Goal: Information Seeking & Learning: Learn about a topic

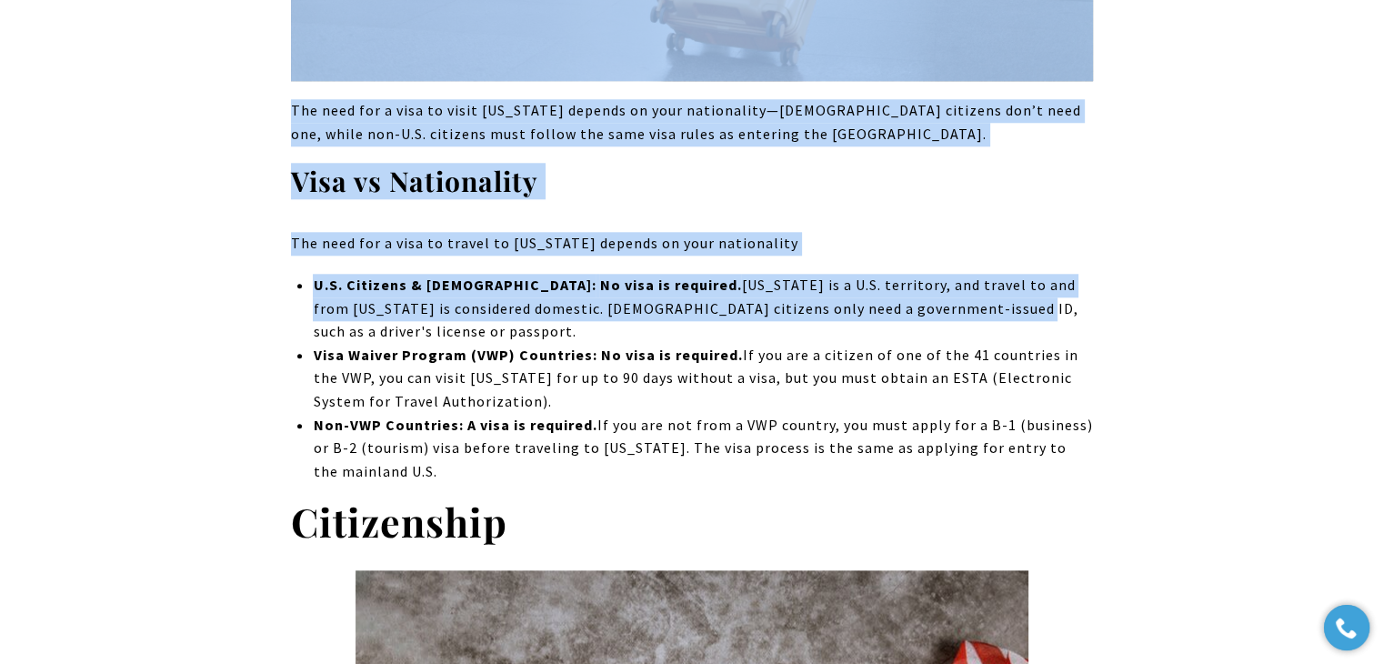
scroll to position [1874, 0]
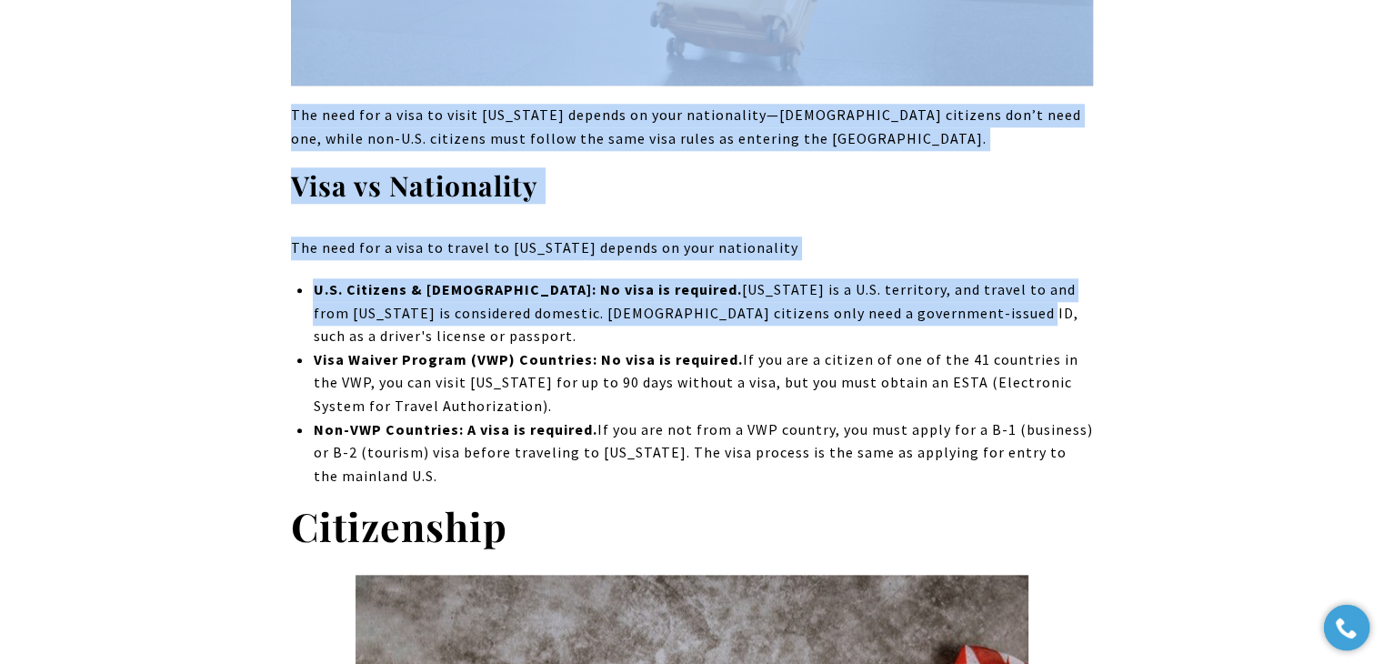
drag, startPoint x: 276, startPoint y: 277, endPoint x: 996, endPoint y: 420, distance: 734.0
copy div "Do I Need a Visa to Go to Puerto Rico? The need for a visa to visit Puerto Rico…"
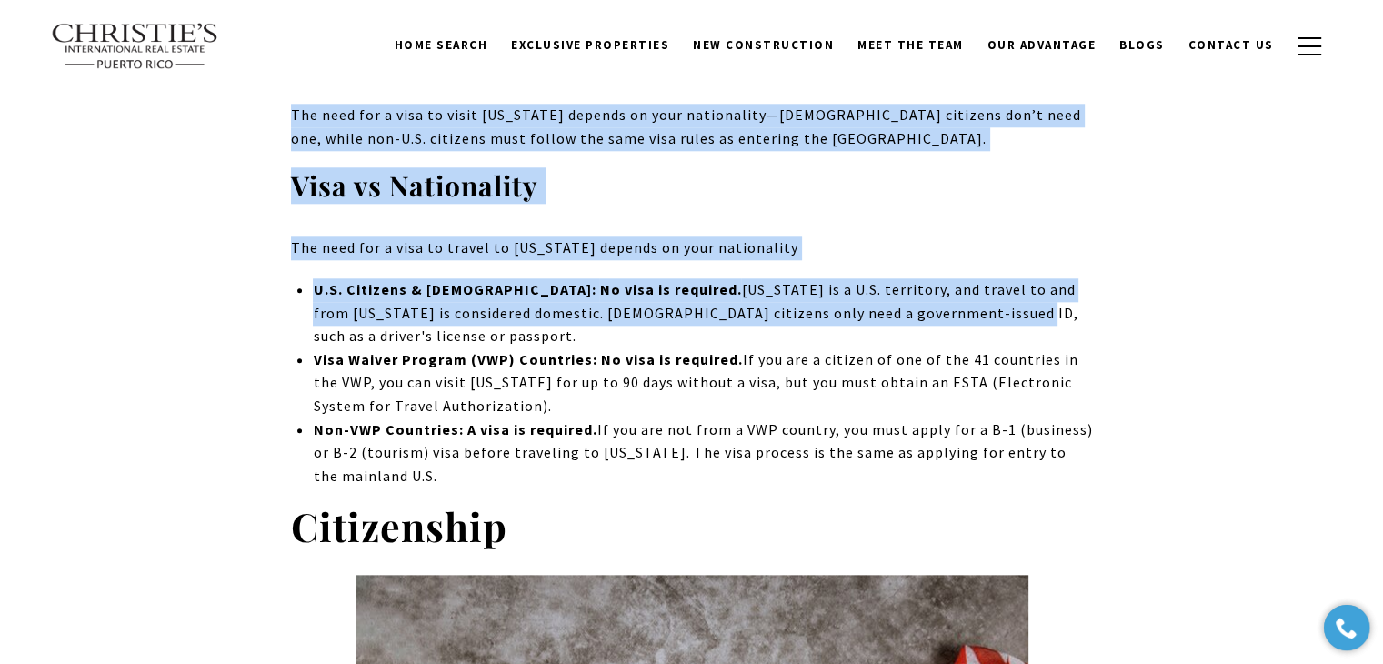
scroll to position [0, 0]
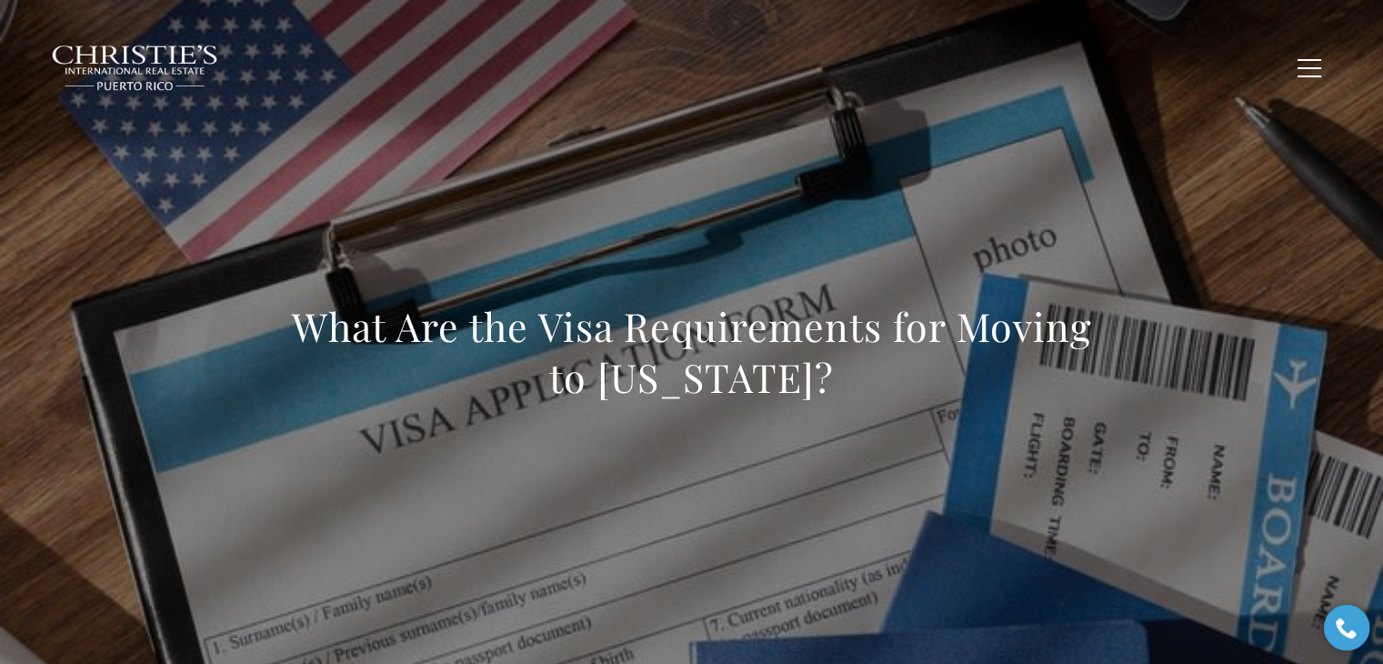
drag, startPoint x: 844, startPoint y: 379, endPoint x: 251, endPoint y: 289, distance: 599.6
click at [251, 289] on div "What Are the Visa Requirements for Moving to Puerto Rico?" at bounding box center [691, 363] width 1273 height 545
copy h1 "What Are the Visa Requirements for Moving to Puerto Rico?"
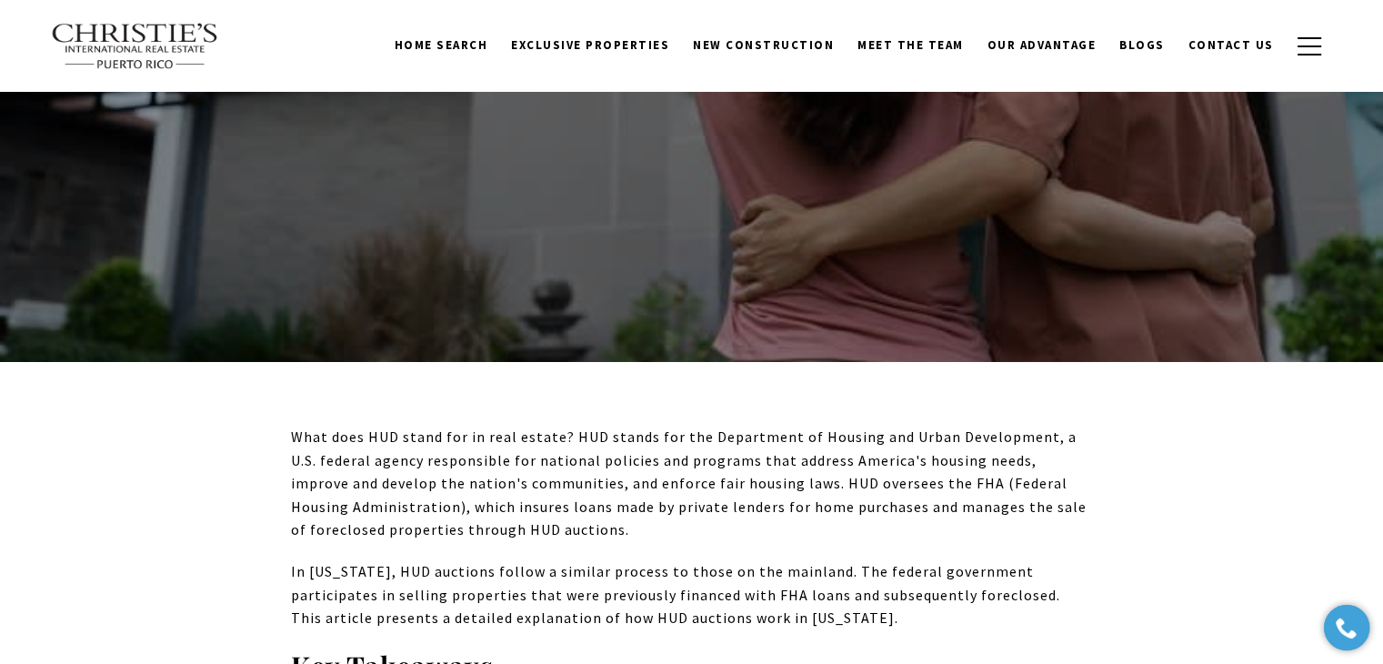
scroll to position [364, 0]
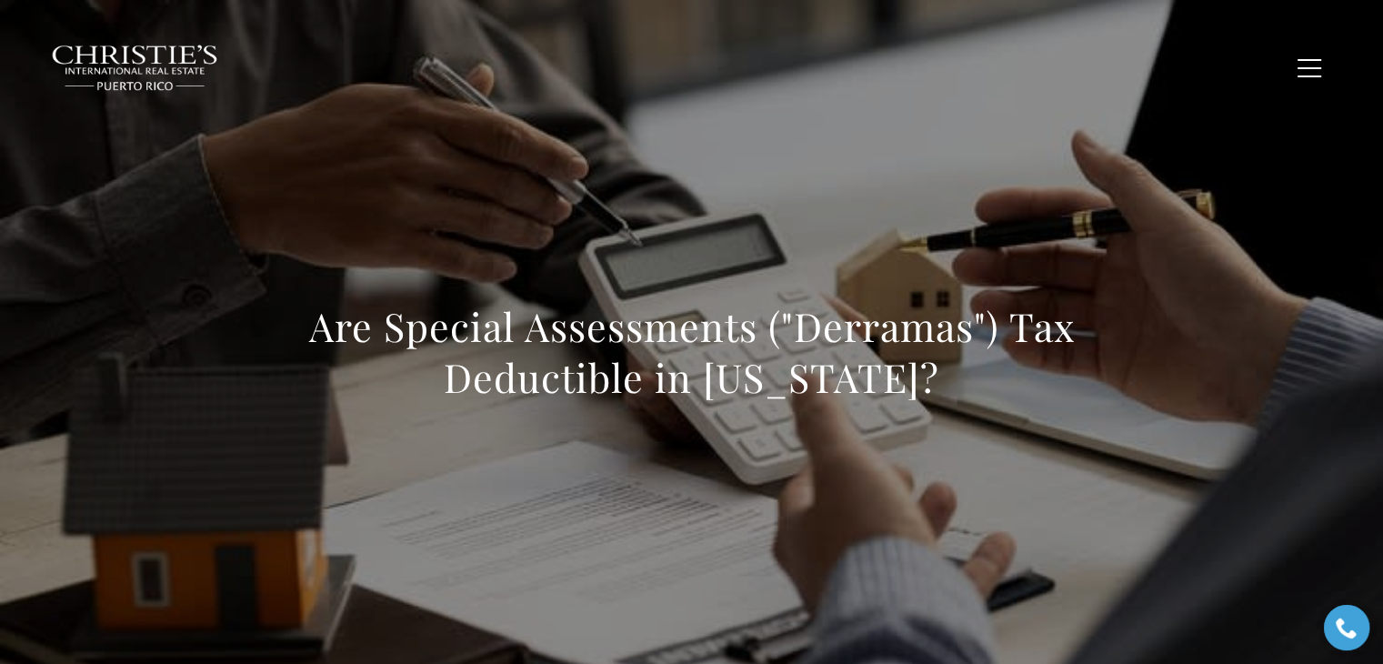
scroll to position [494, 0]
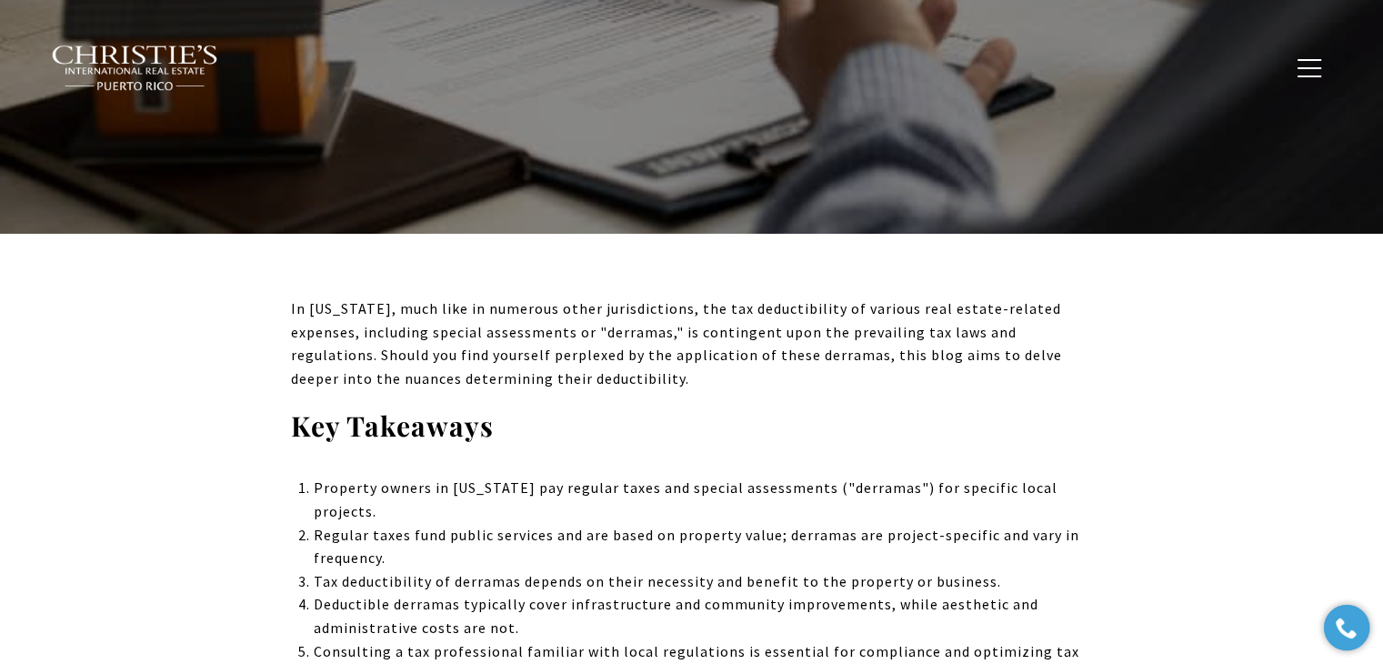
click at [1089, 333] on p "In Puerto Rico, much like in numerous other jurisdictions, the tax deductibilit…" at bounding box center [692, 343] width 802 height 93
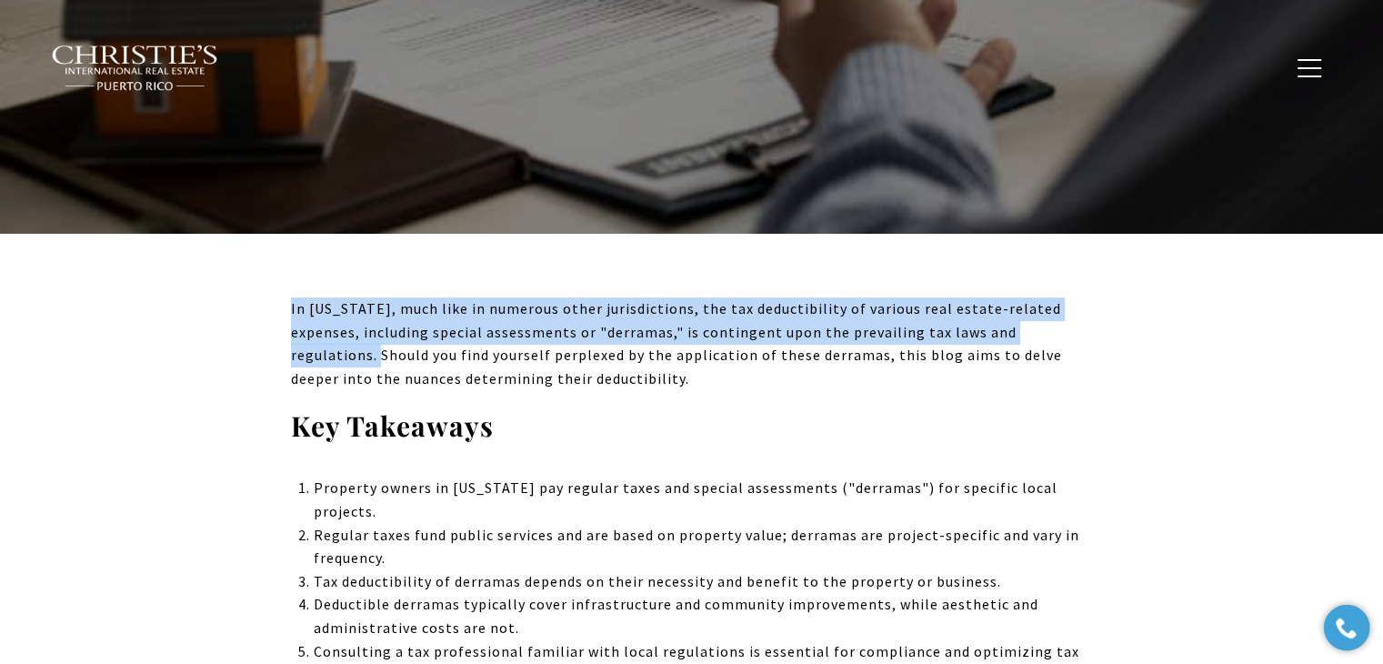
drag, startPoint x: 1096, startPoint y: 331, endPoint x: 284, endPoint y: 296, distance: 812.6
copy span "In Puerto Rico, much like in numerous other jurisdictions, the tax deductibilit…"
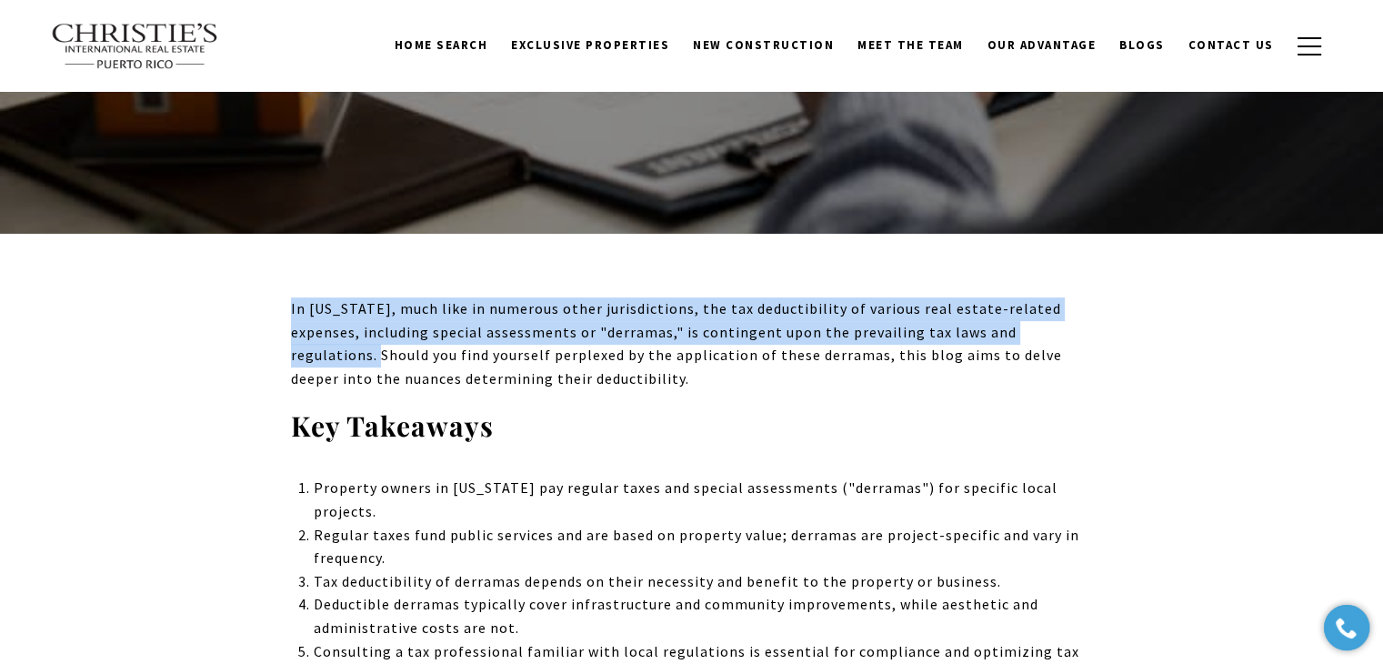
scroll to position [0, 0]
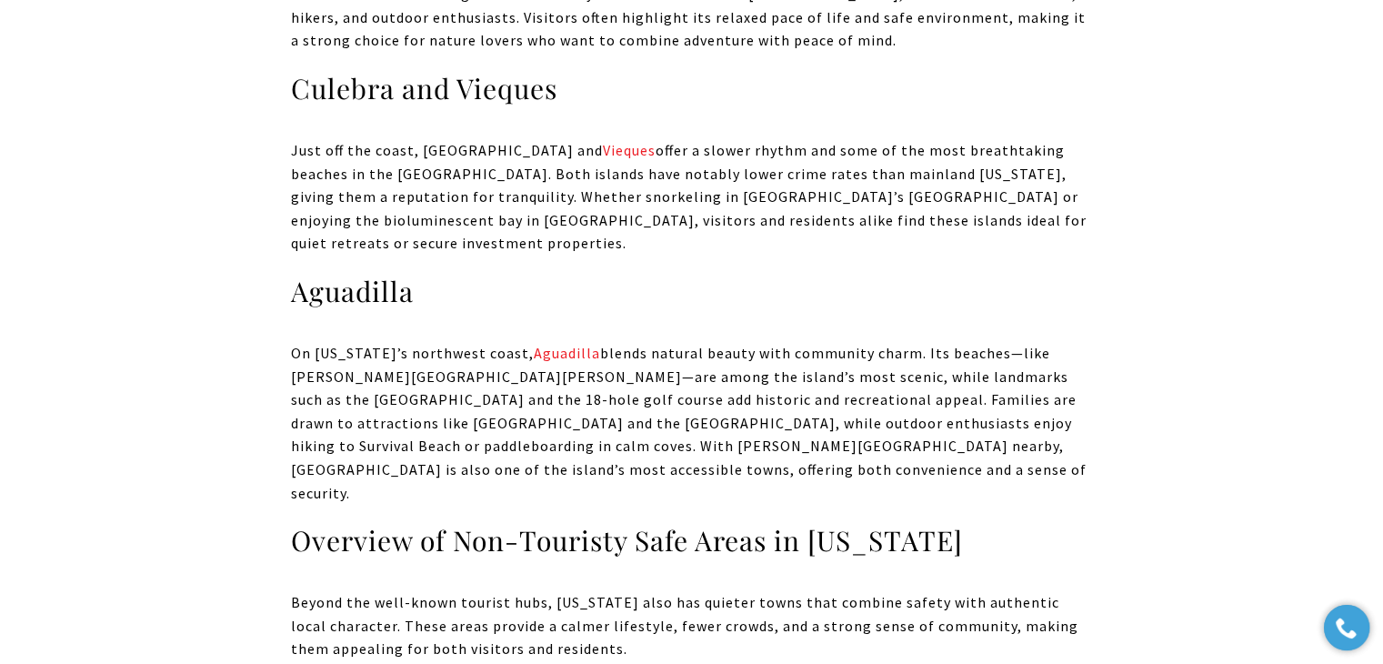
scroll to position [6407, 0]
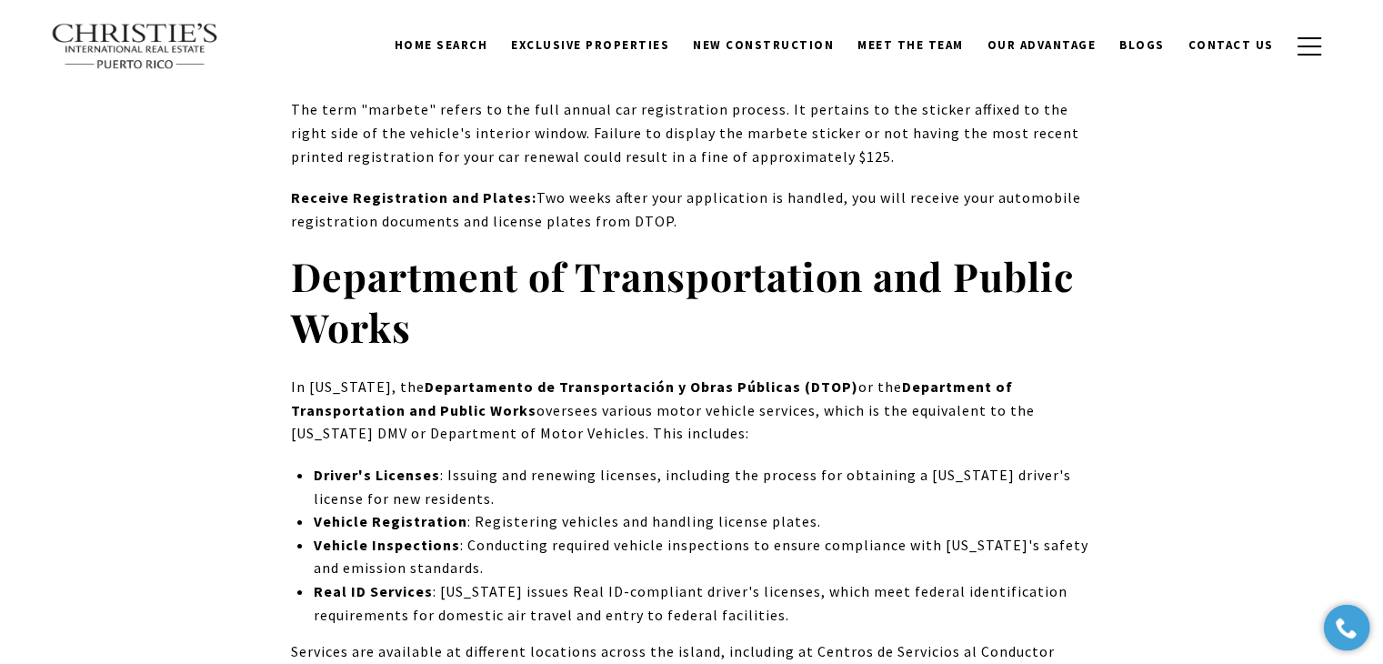
scroll to position [3320, 0]
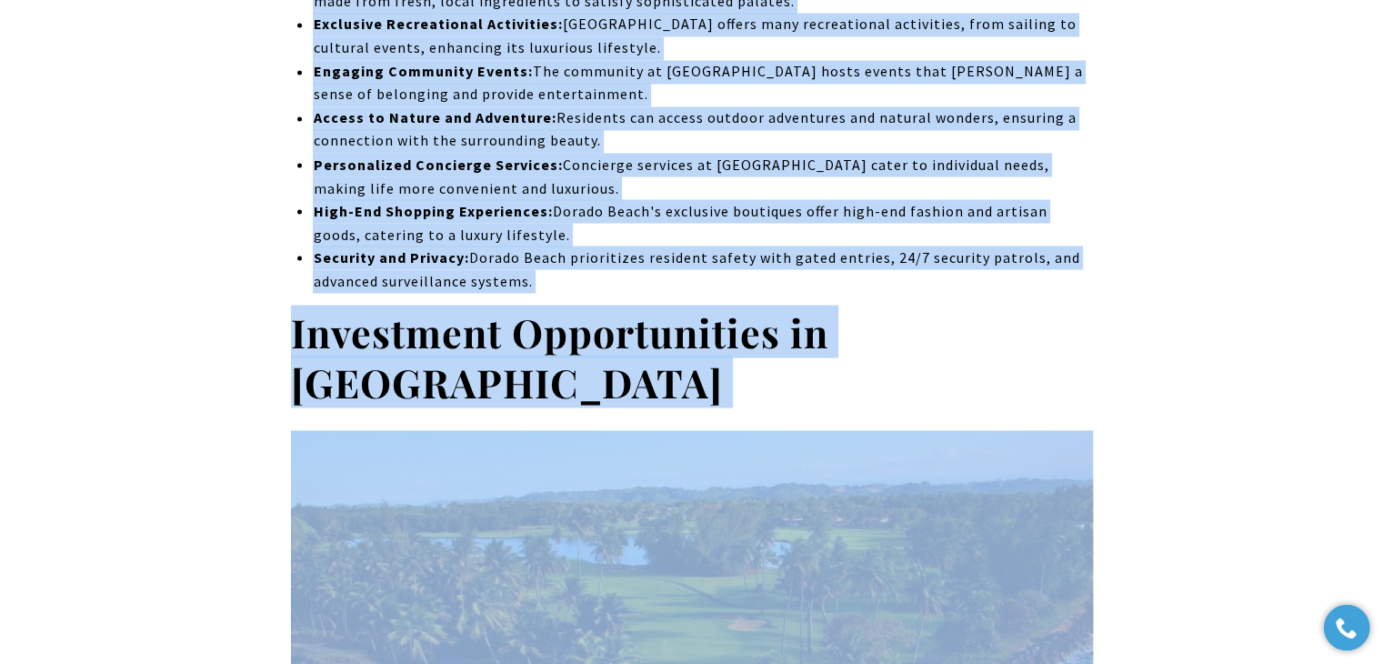
scroll to position [3307, 0]
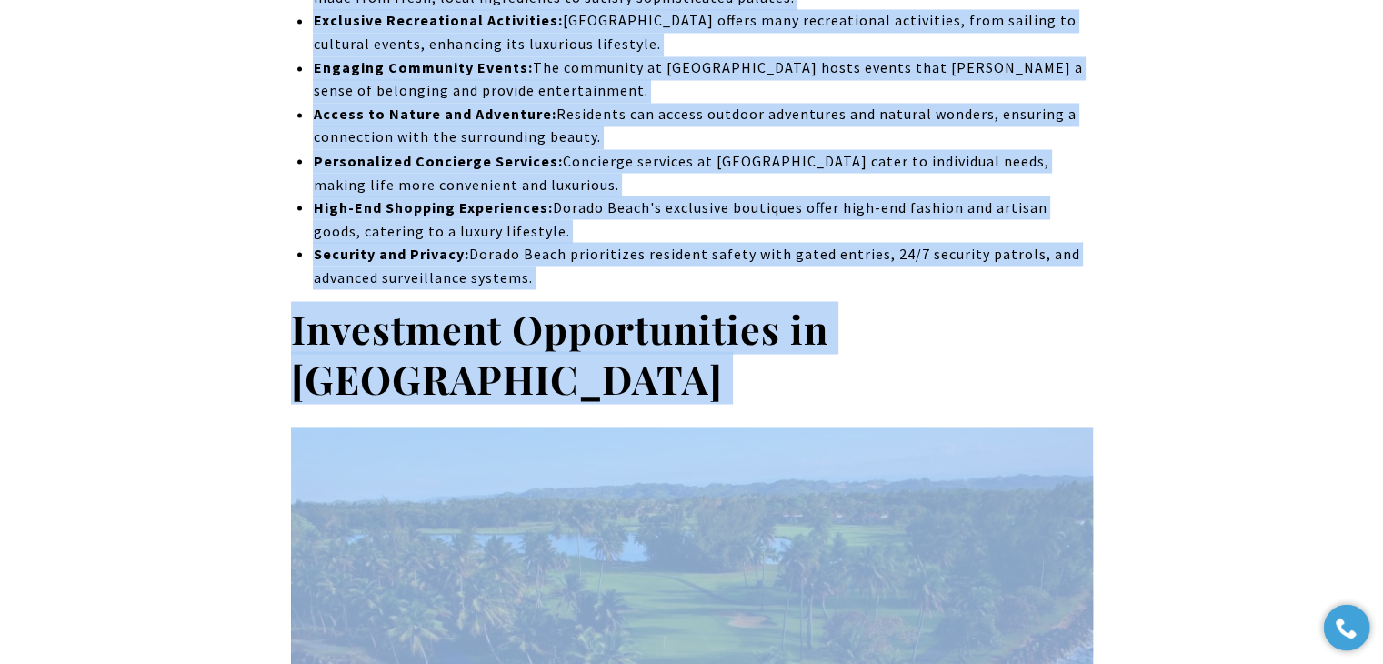
drag, startPoint x: 292, startPoint y: 355, endPoint x: 761, endPoint y: 271, distance: 476.7
copy div "The Appeal of Dorado Beach for Luxury Property Investment Image Source: christi…"
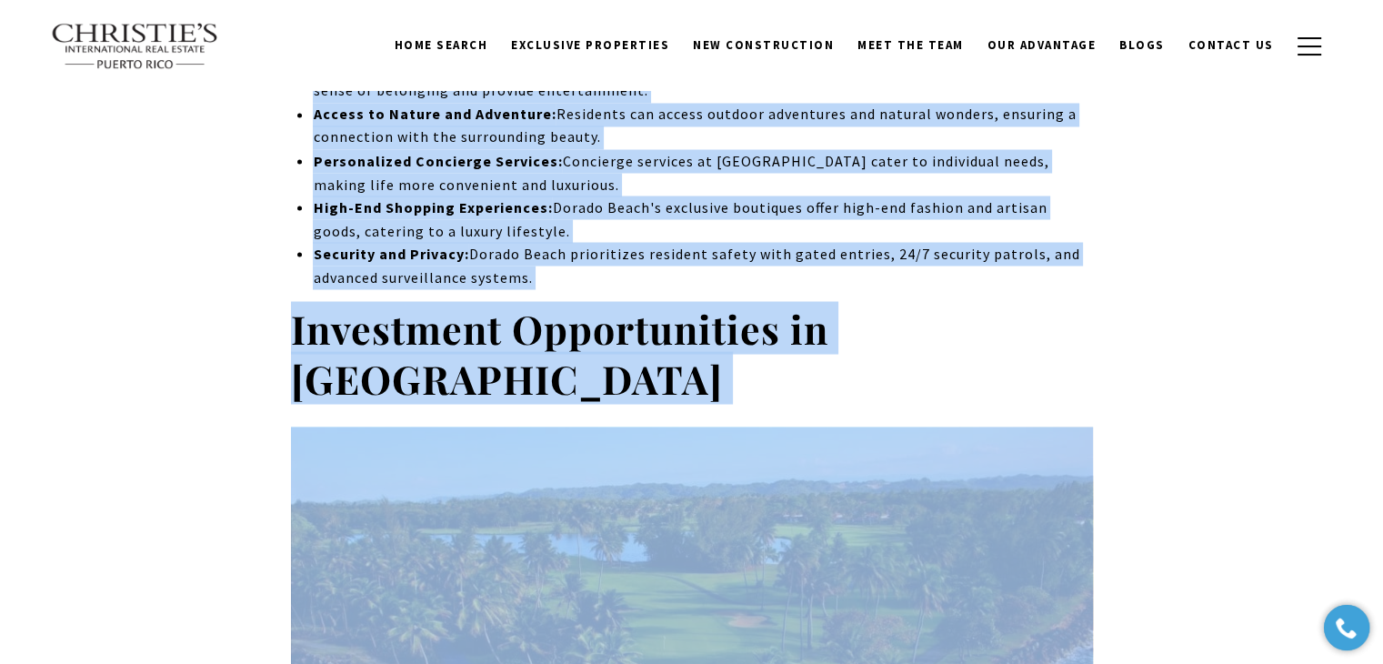
scroll to position [0, 0]
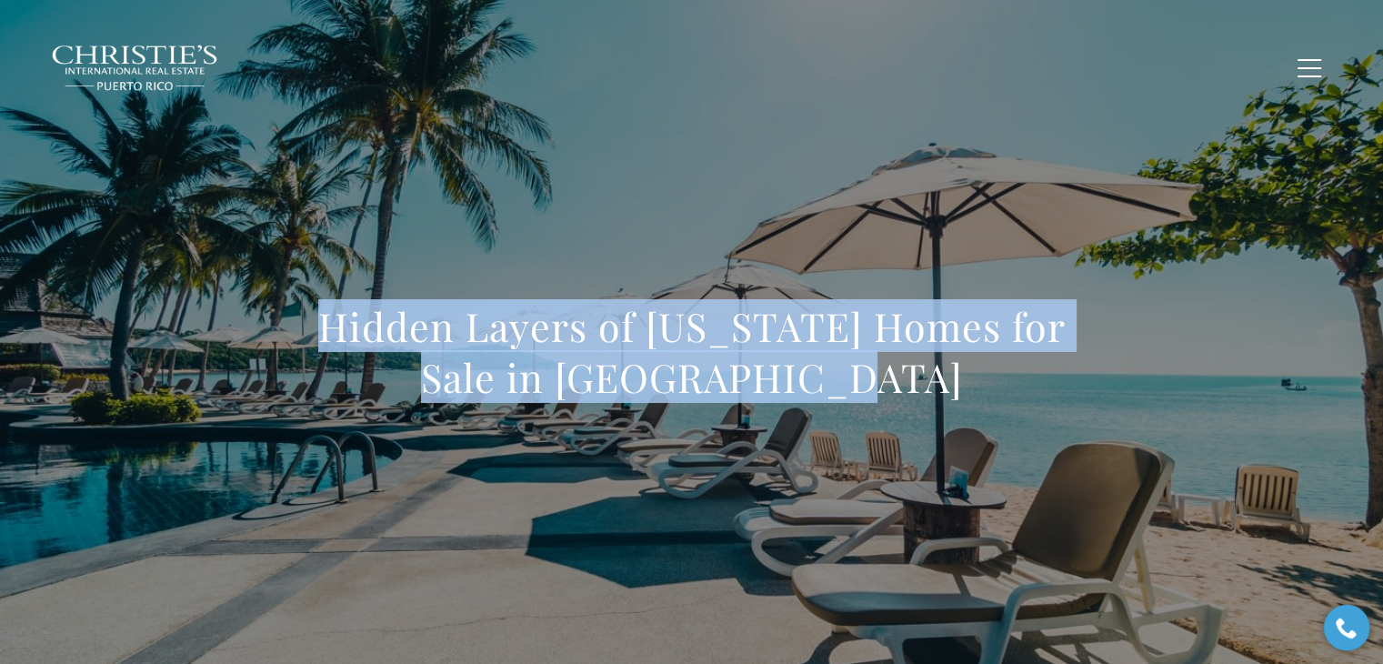
drag, startPoint x: 332, startPoint y: 314, endPoint x: 885, endPoint y: 362, distance: 554.9
click at [885, 362] on h1 "Hidden Layers of Puerto Rico Homes for Sale in Dorado Beach" at bounding box center [692, 352] width 802 height 102
copy h1 "Hidden Layers of Puerto Rico Homes for Sale in Dorado Beach"
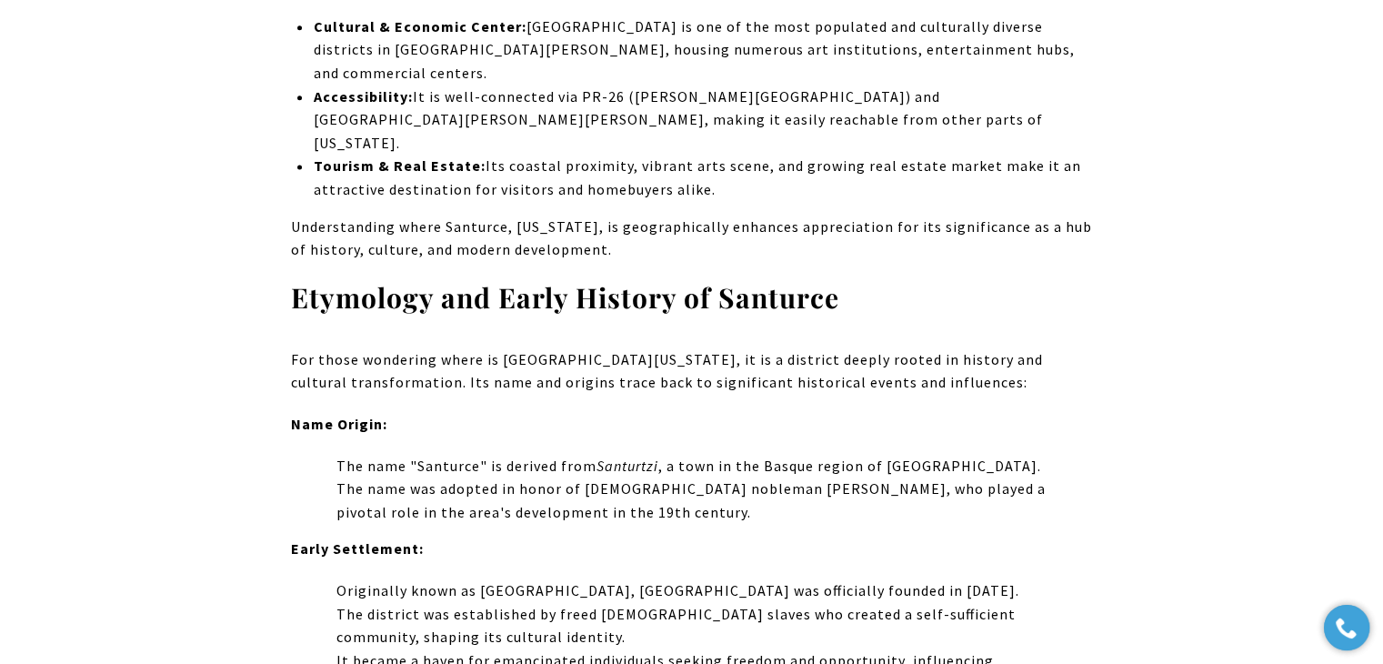
scroll to position [2470, 0]
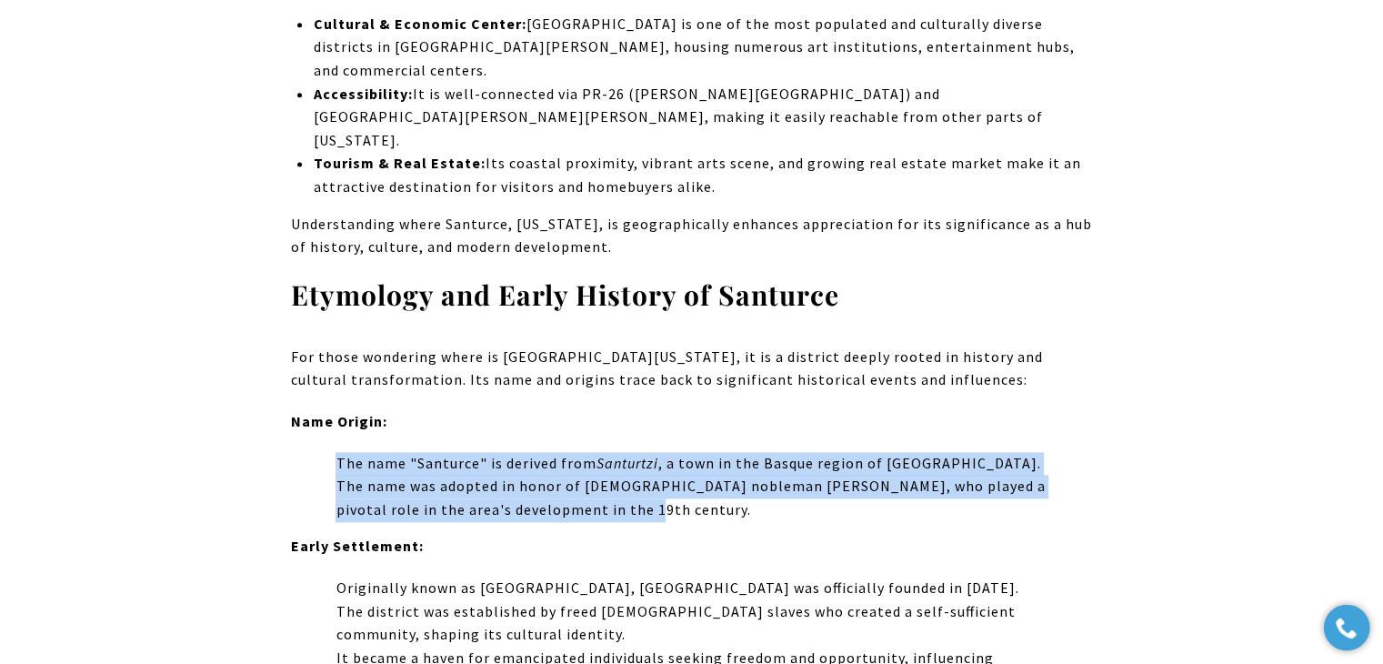
drag, startPoint x: 577, startPoint y: 340, endPoint x: 313, endPoint y: 301, distance: 267.4
click at [313, 452] on li "The name "Santurce" is derived from Santurtzi , a town in the Basque region of …" at bounding box center [702, 487] width 779 height 70
copy ul "The name "Santurce" is derived from Santurtzi , a town in the Basque region of …"
click at [600, 475] on p "The name was adopted in honor of Spanish nobleman Pablo Ubarri, who played a pi…" at bounding box center [713, 498] width 756 height 46
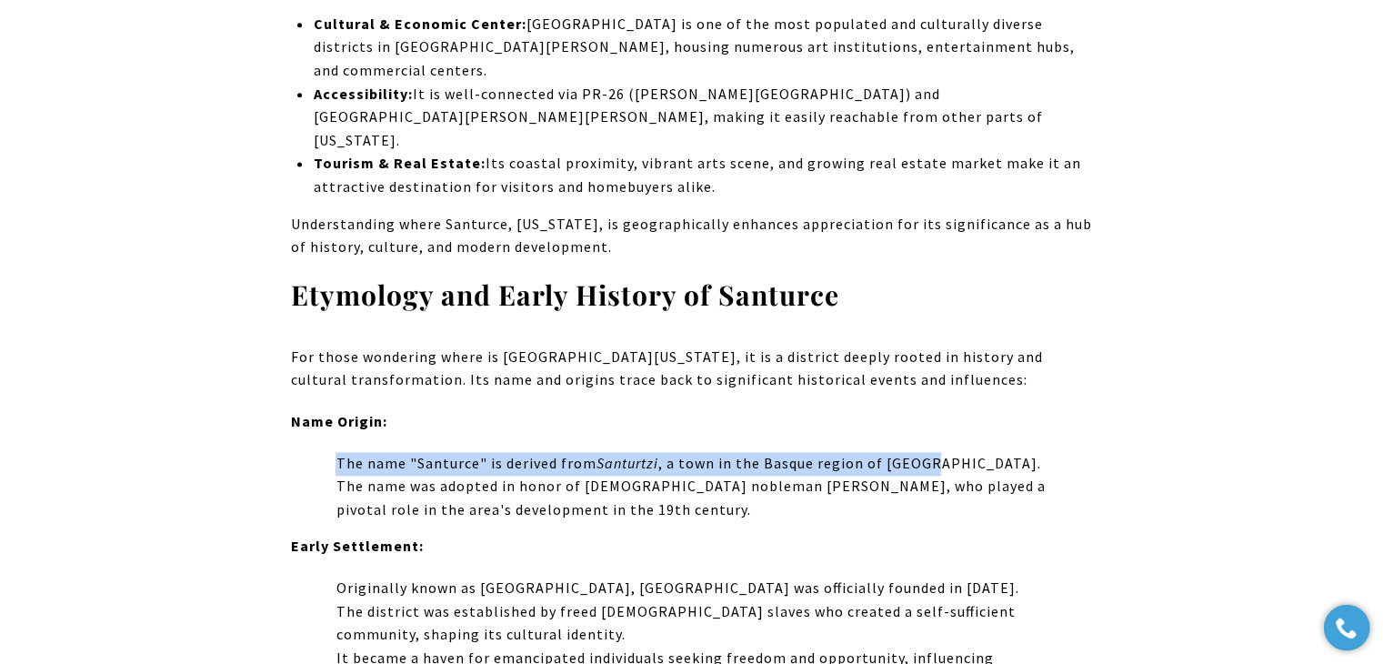
drag, startPoint x: 946, startPoint y: 299, endPoint x: 295, endPoint y: 300, distance: 650.9
copy p "The name "Santurce" is derived from Santurtzi , a town in the Basque region of …"
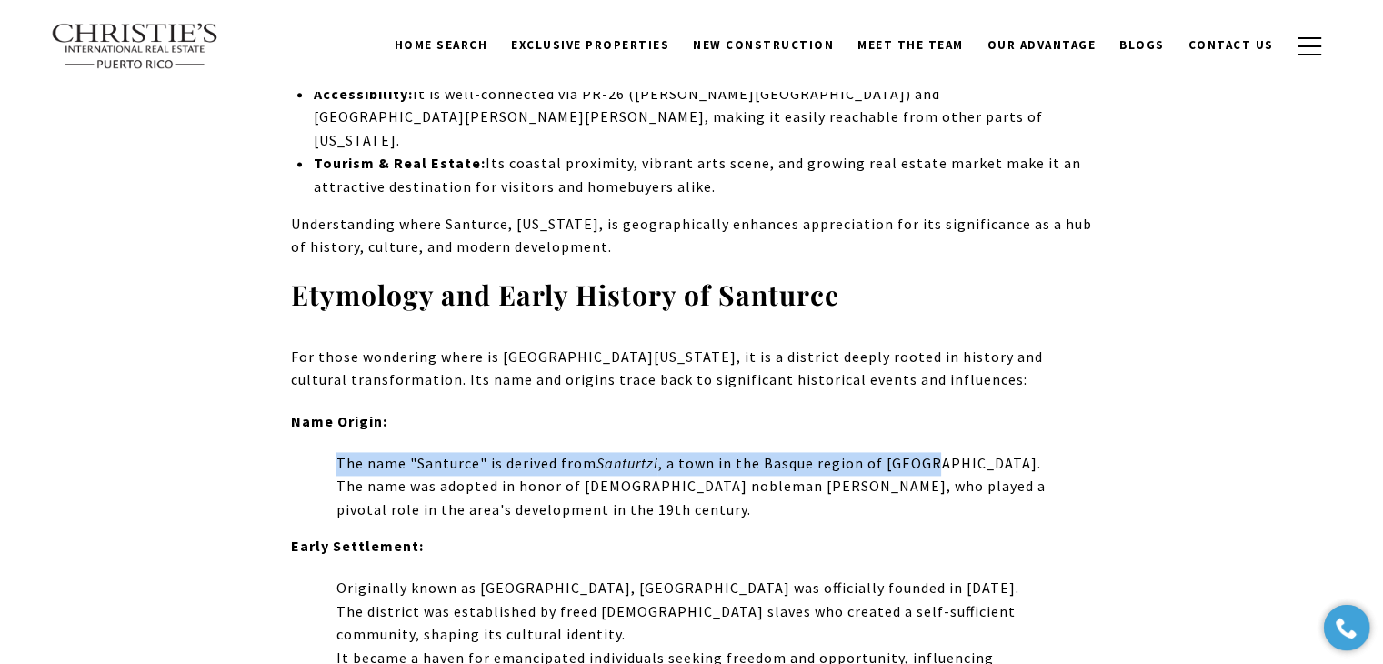
scroll to position [0, 0]
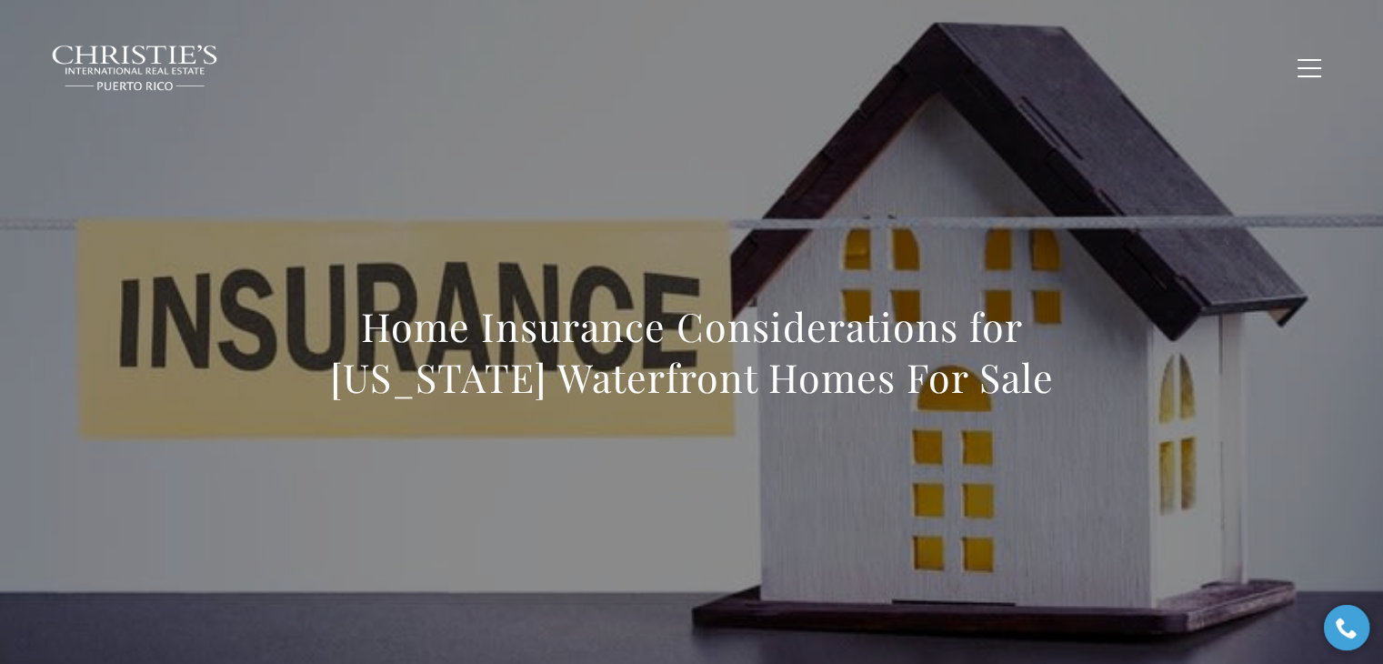
scroll to position [1667, 0]
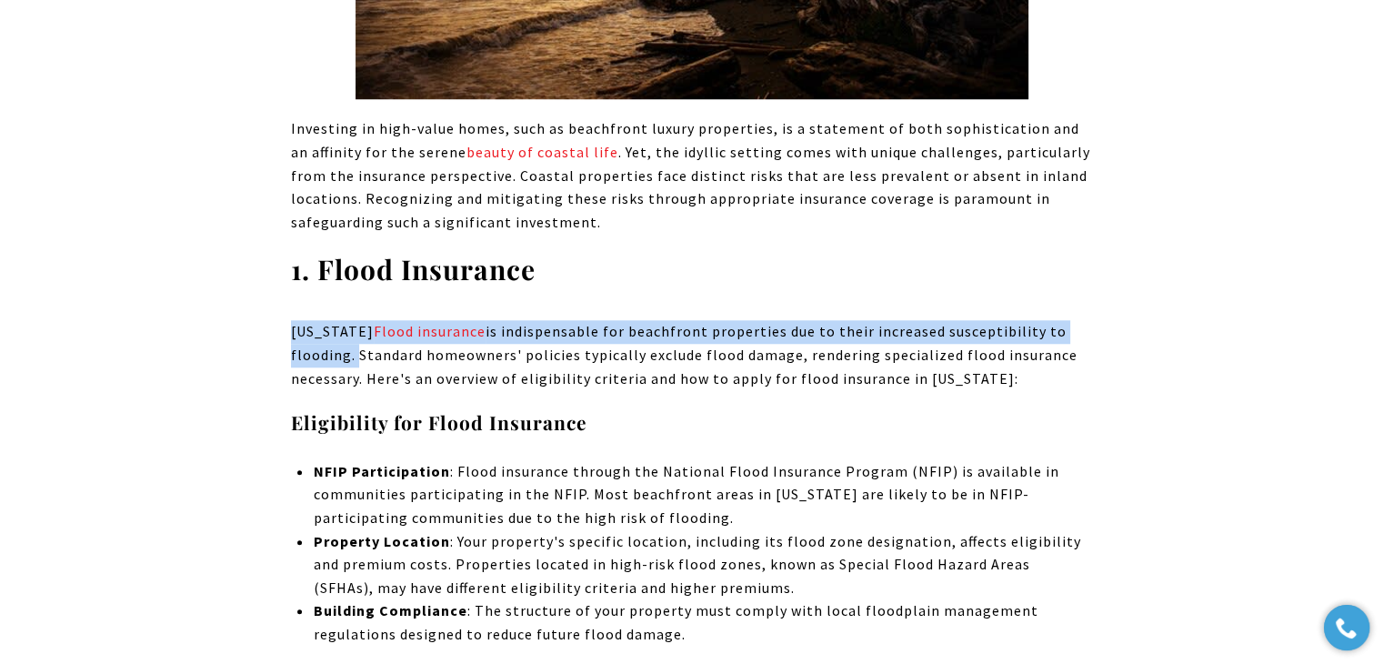
drag, startPoint x: 352, startPoint y: 356, endPoint x: 258, endPoint y: 314, distance: 102.9
copy p "Puerto Rico Flood insurance is indispensable for beachfront properties due to t…"
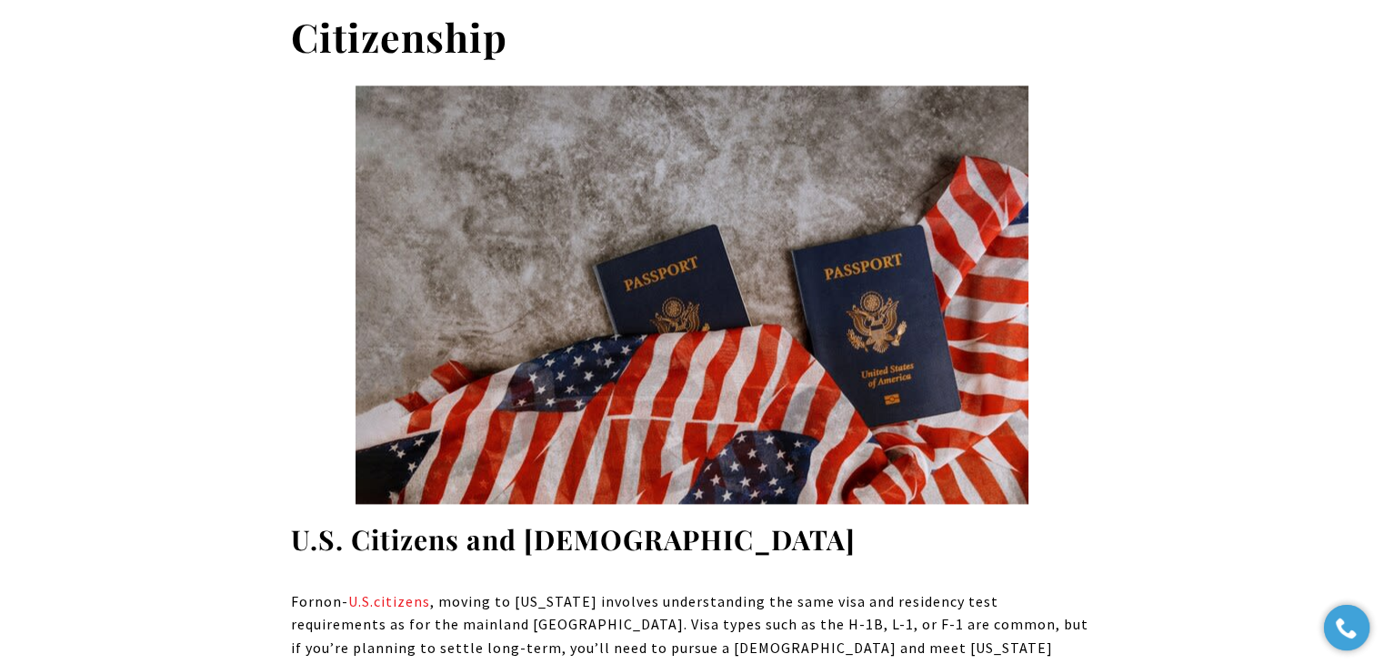
scroll to position [2364, 0]
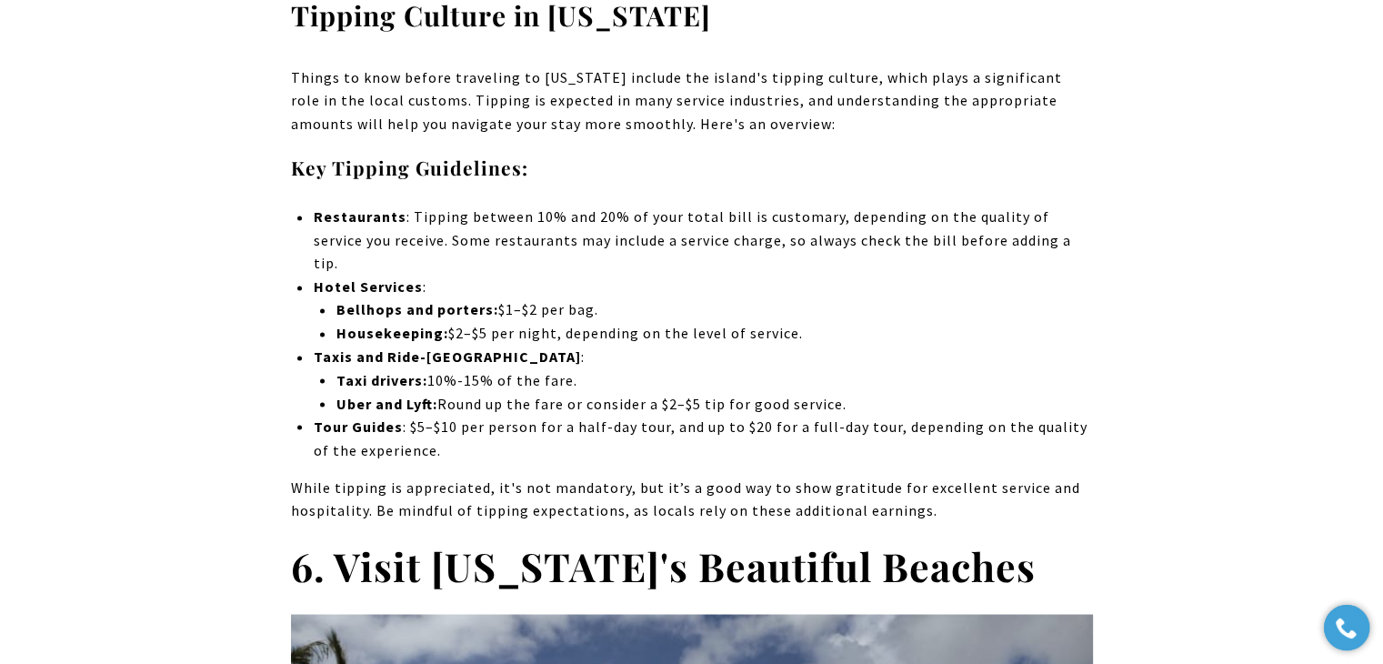
scroll to position [10230, 0]
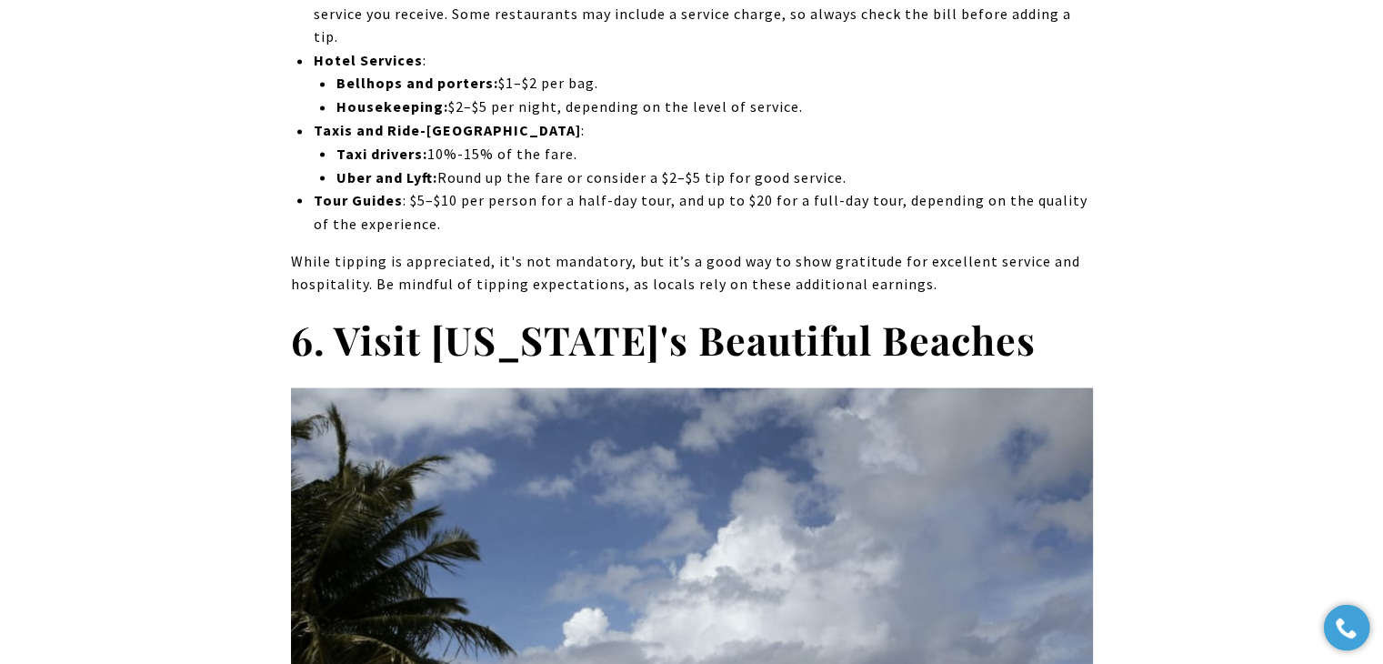
drag, startPoint x: 473, startPoint y: 350, endPoint x: 264, endPoint y: 331, distance: 210.0
copy span "Is Puerto Rico beautiful? Puerto Rico is a jewel in the Caribbean crown, and it…"
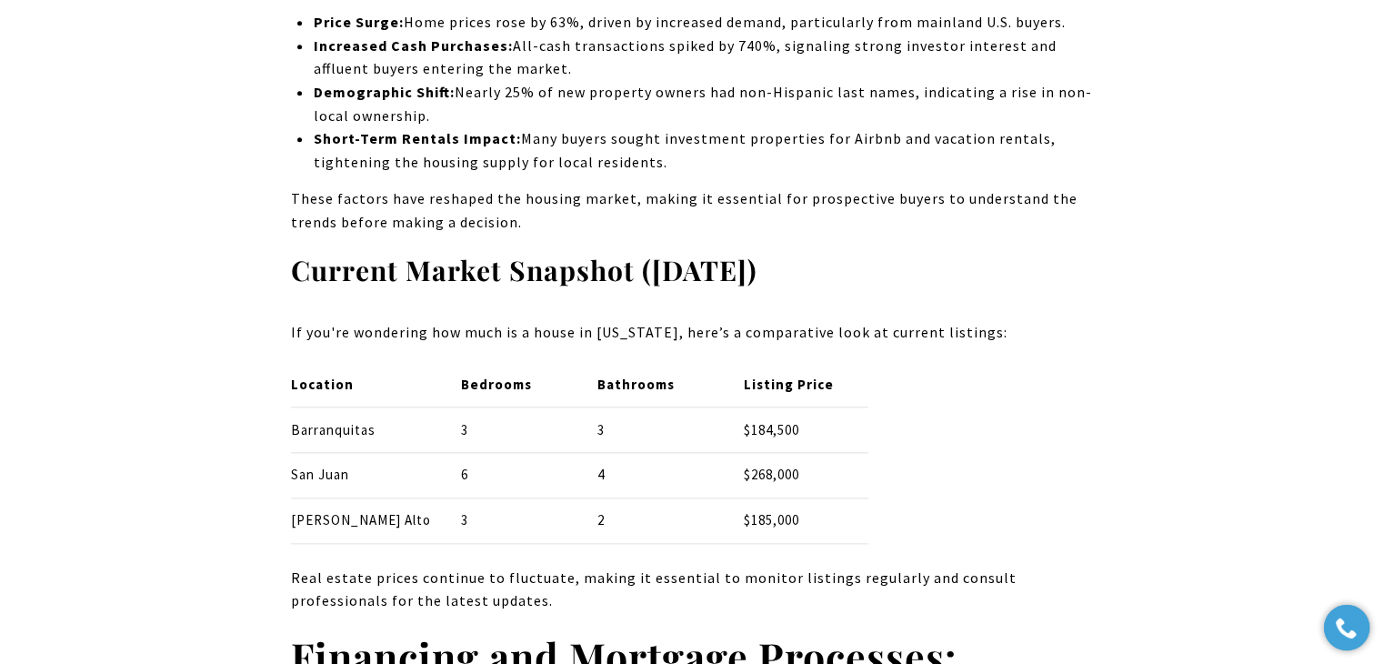
drag, startPoint x: 1007, startPoint y: 333, endPoint x: 238, endPoint y: 315, distance: 769.3
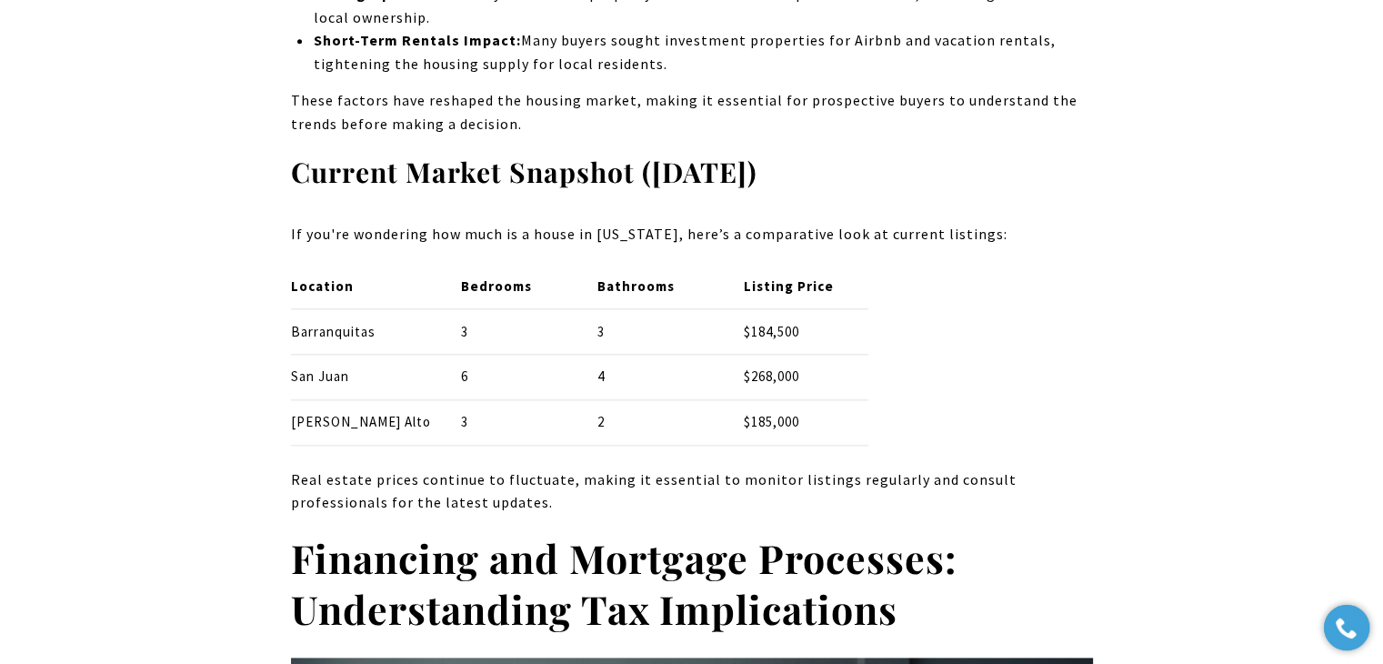
scroll to position [2094, 0]
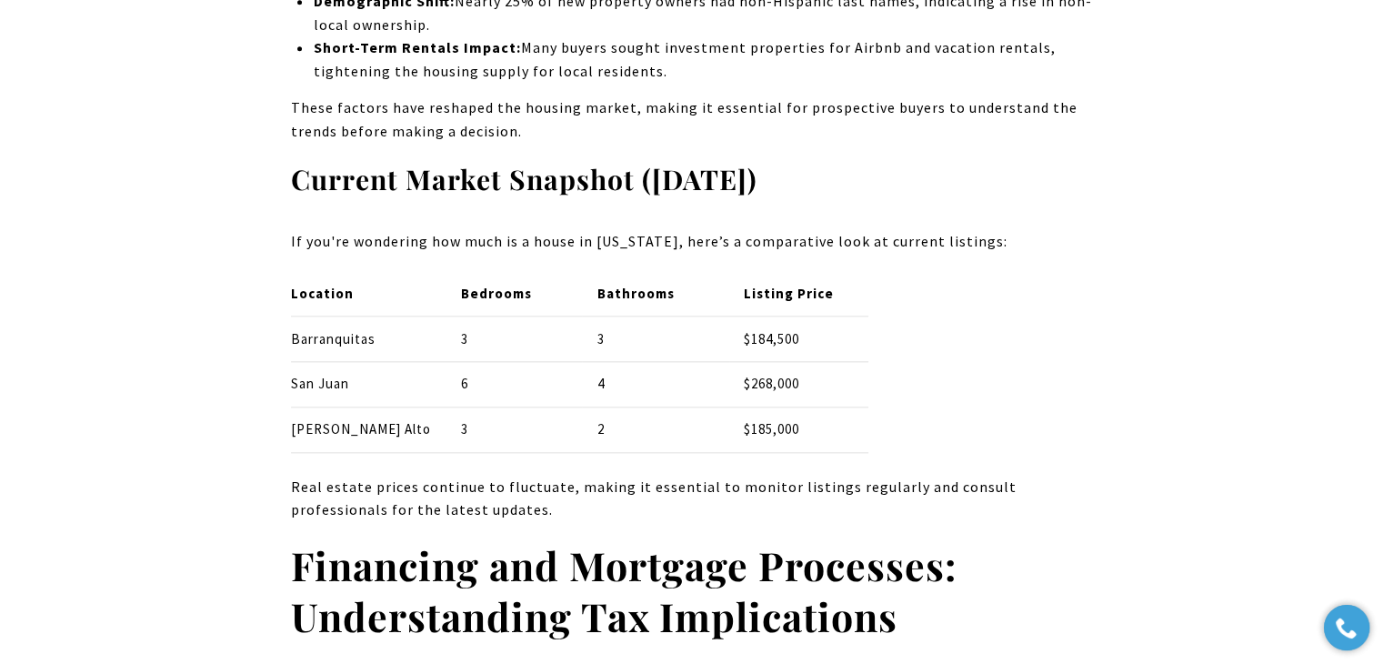
copy p "If you're wondering how much is a house in [US_STATE], here’s a comparative loo…"
